Goal: Information Seeking & Learning: Stay updated

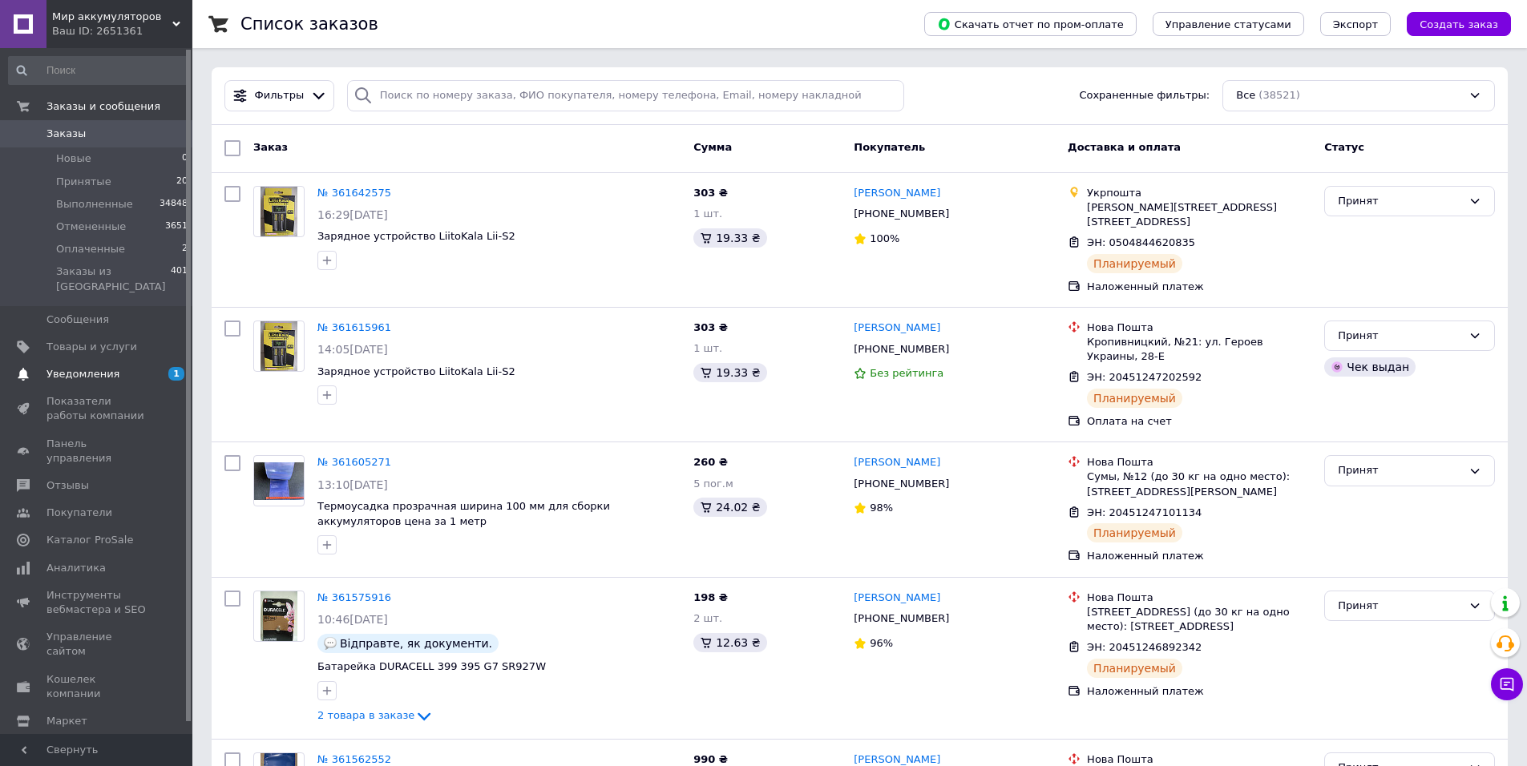
click at [88, 367] on span "Уведомления" at bounding box center [83, 374] width 73 height 14
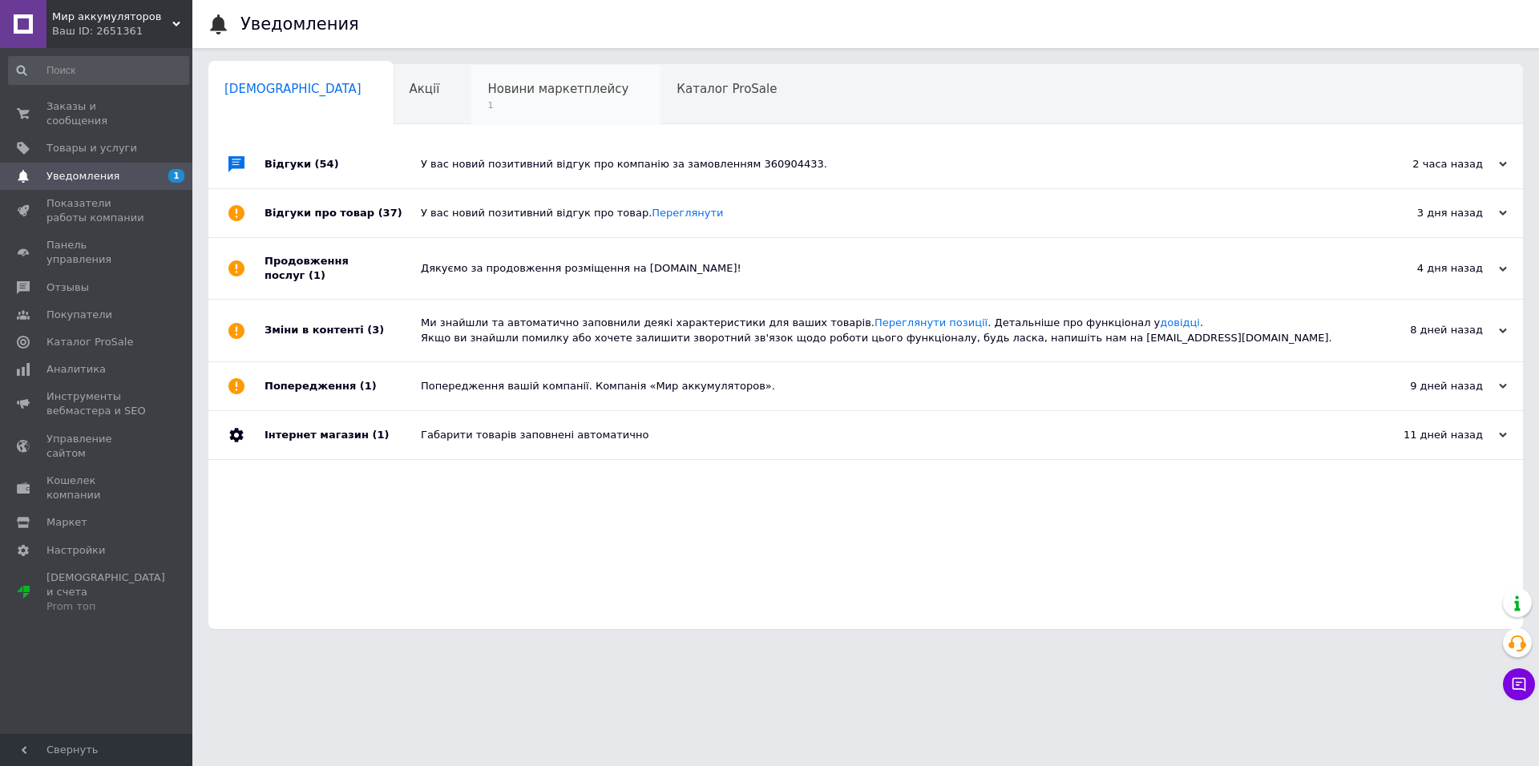
click at [487, 95] on span "Новини маркетплейсу" at bounding box center [557, 89] width 141 height 14
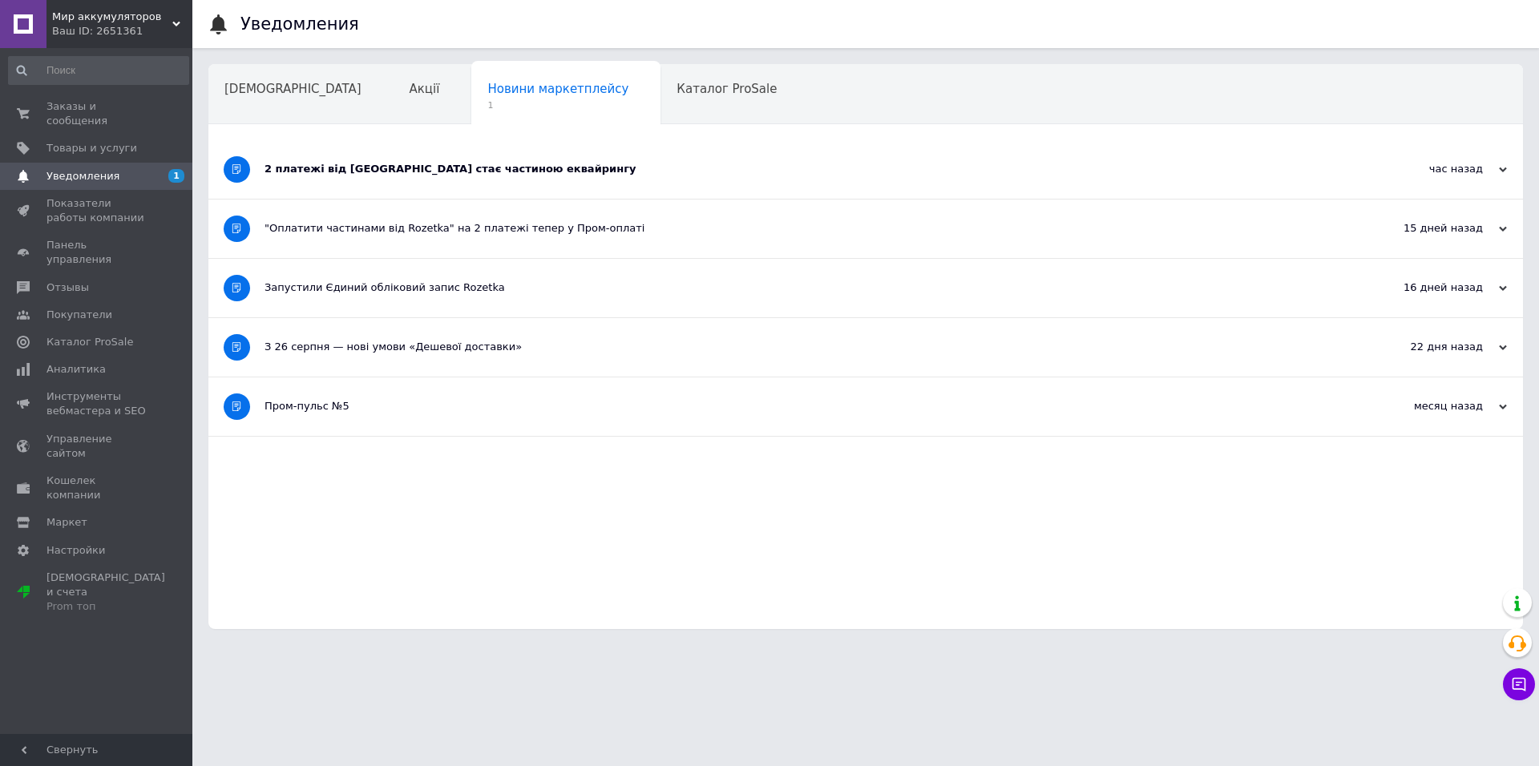
click at [451, 172] on div "2 платежі від Rozetka стає частиною еквайрингу" at bounding box center [806, 169] width 1082 height 14
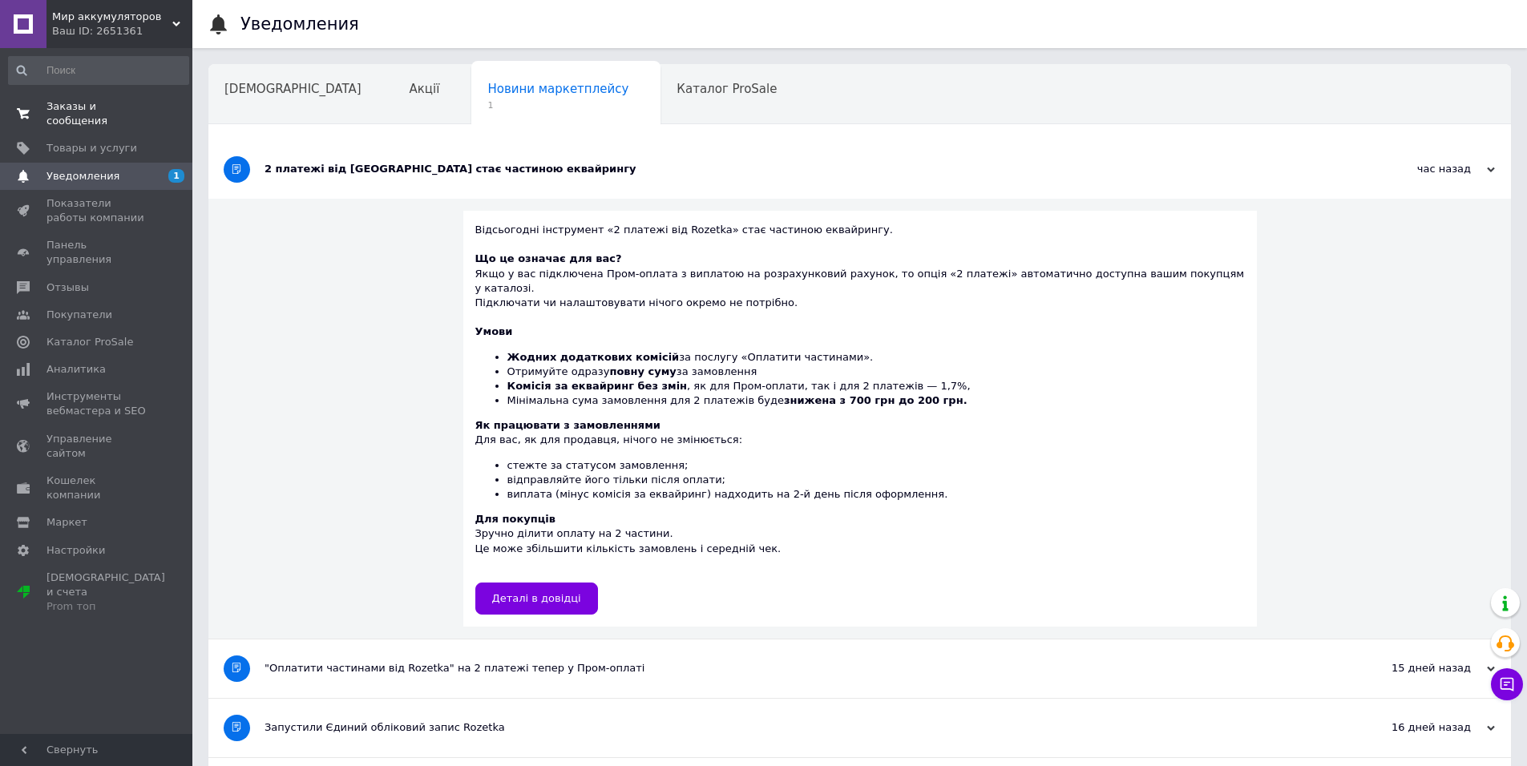
click at [94, 103] on span "Заказы и сообщения" at bounding box center [98, 113] width 102 height 29
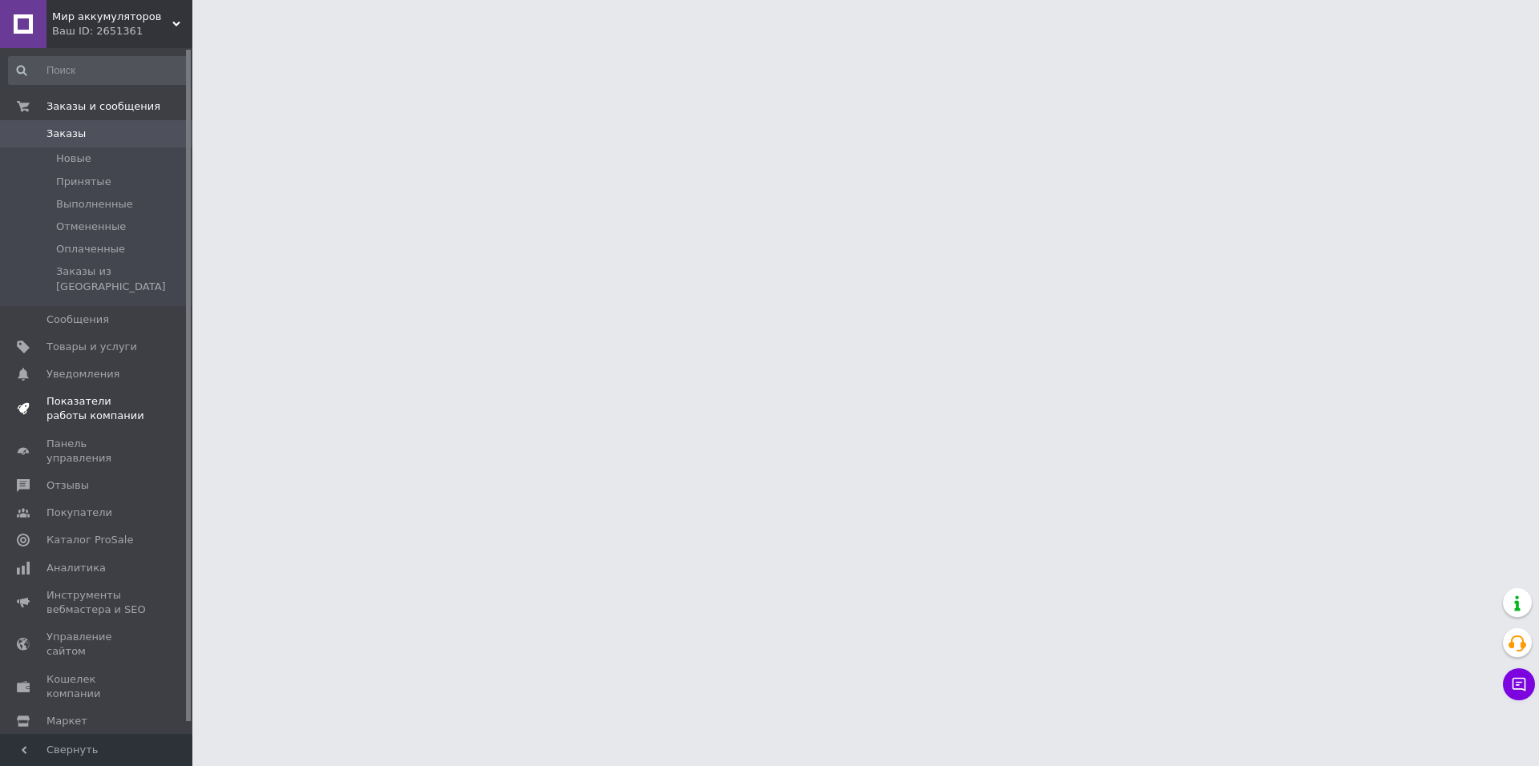
click at [70, 394] on span "Показатели работы компании" at bounding box center [98, 408] width 102 height 29
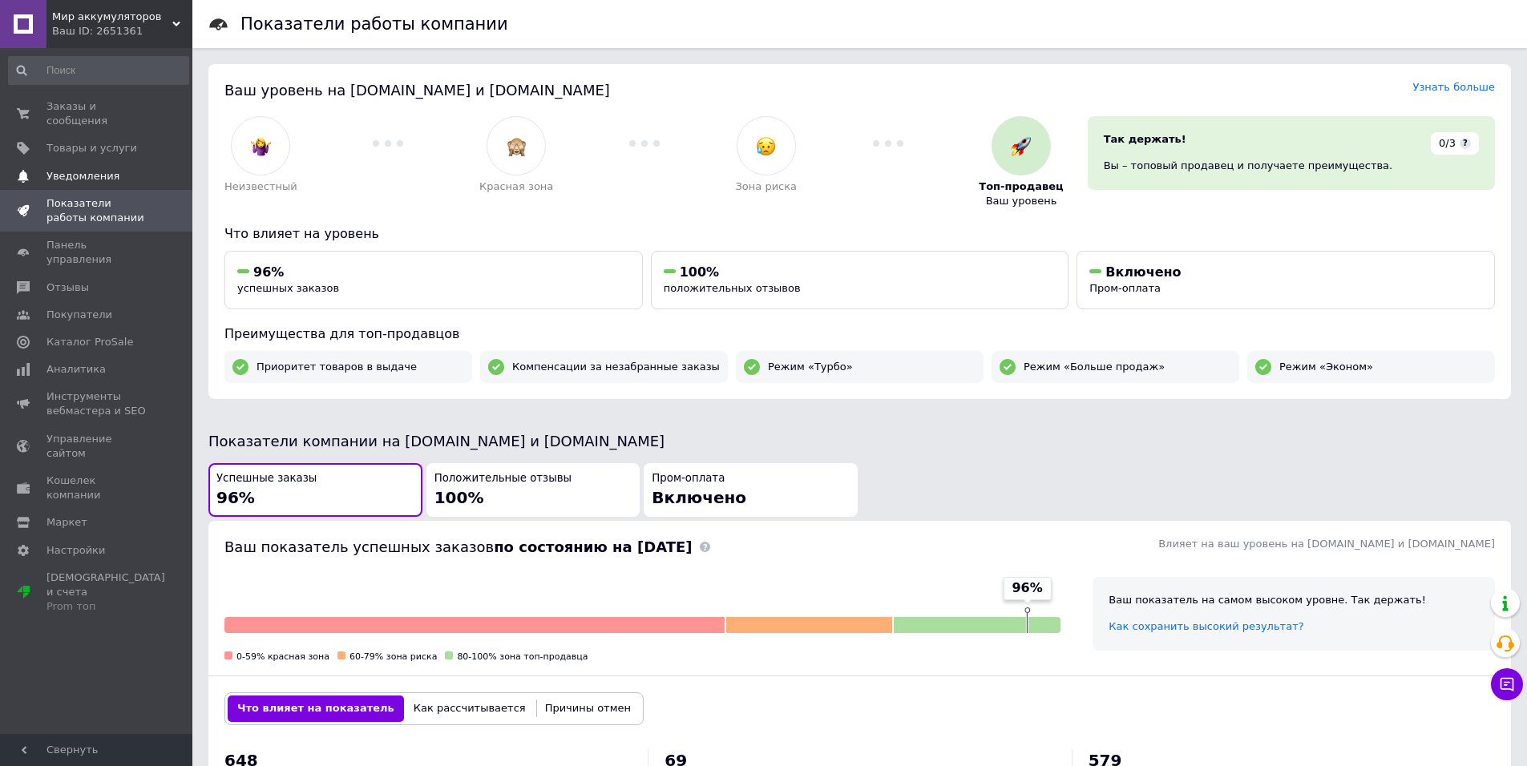
click at [71, 169] on span "Уведомления" at bounding box center [83, 176] width 73 height 14
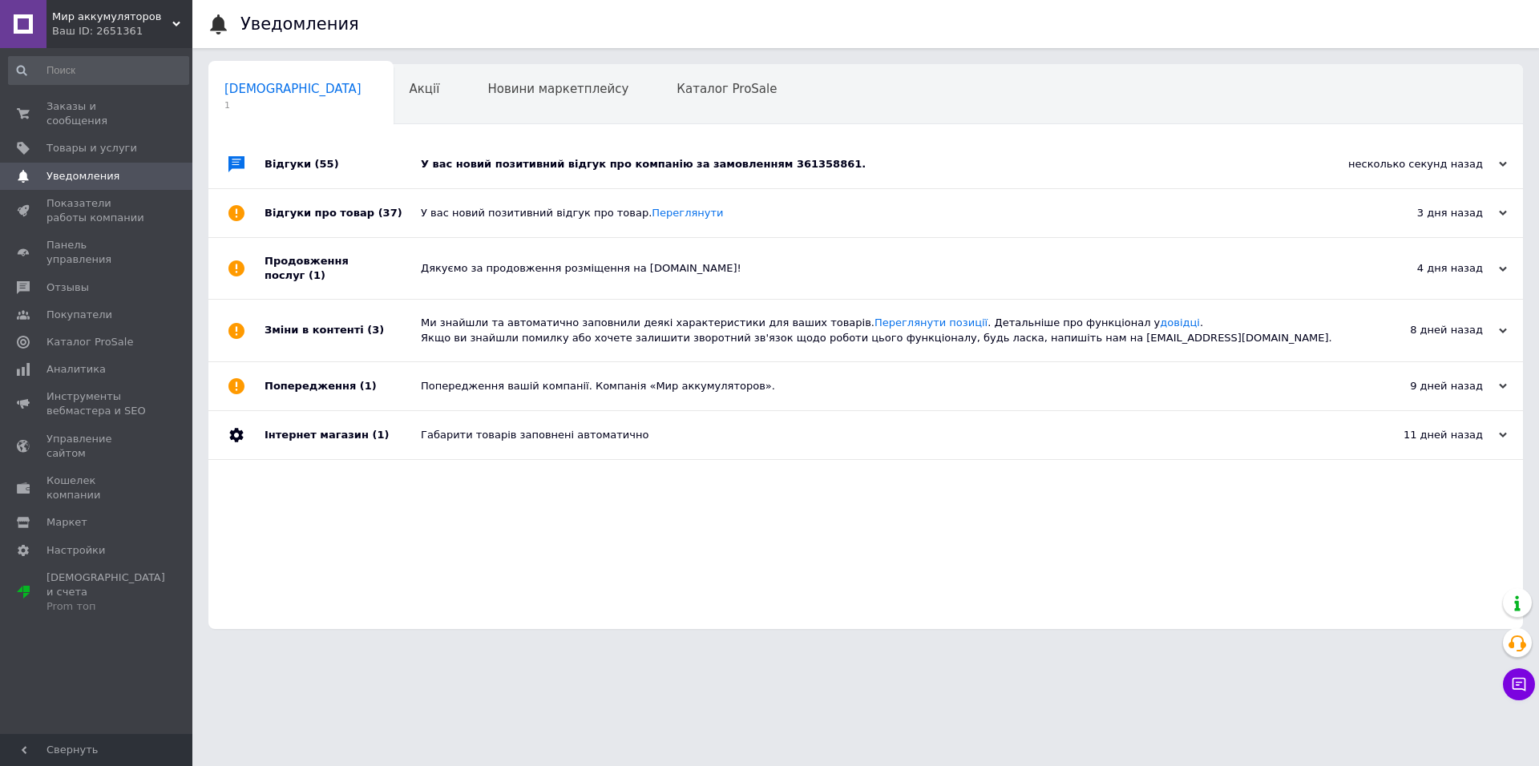
click at [568, 156] on div "У вас новий позитивний відгук про компанію за замовленням 361358861." at bounding box center [884, 164] width 926 height 48
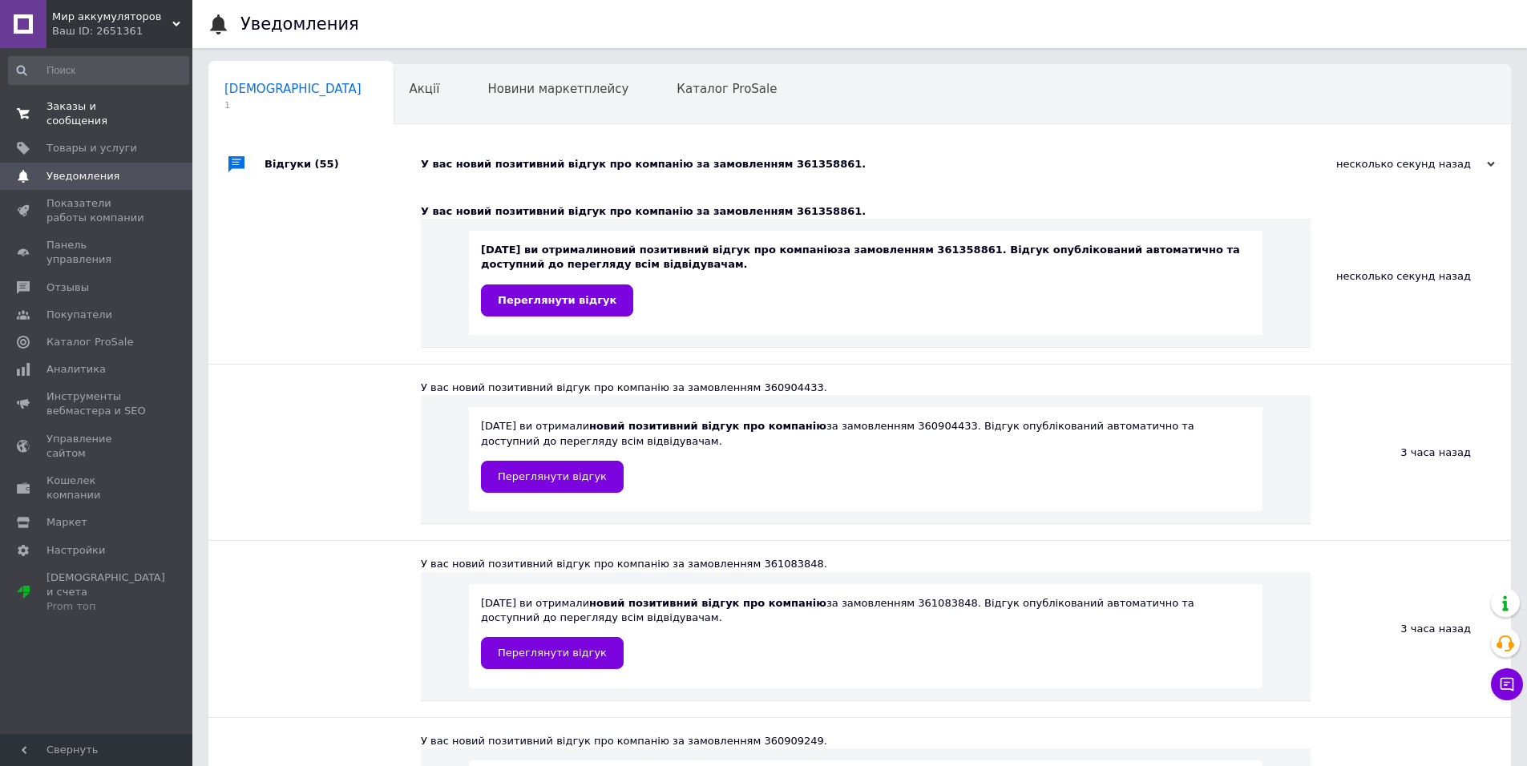
click at [87, 103] on span "Заказы и сообщения" at bounding box center [98, 113] width 102 height 29
